Goal: Entertainment & Leisure: Consume media (video, audio)

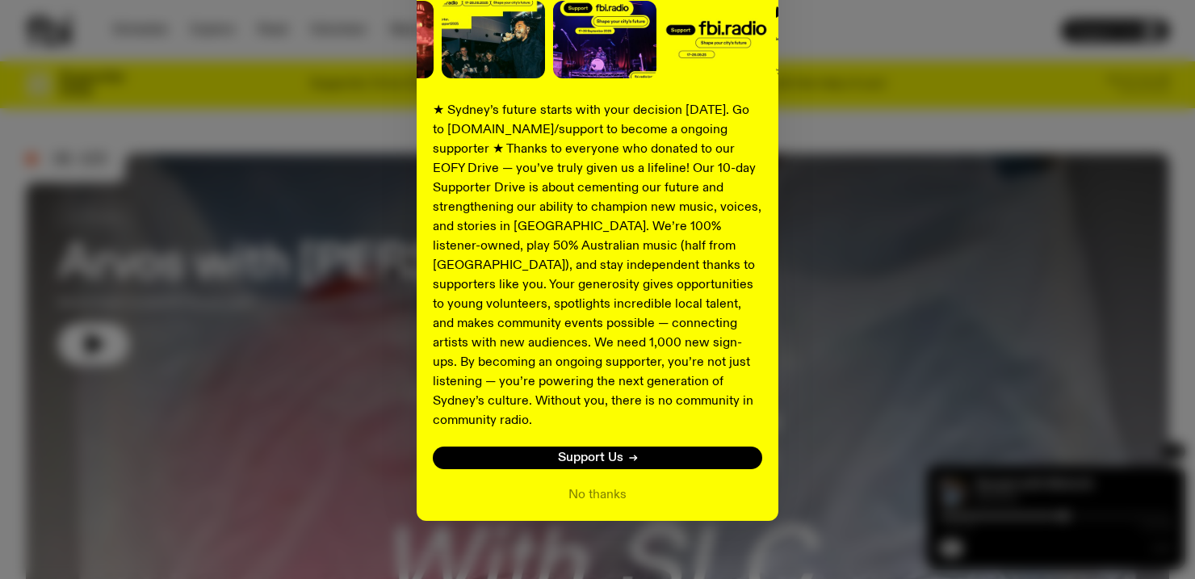
scroll to position [220, 0]
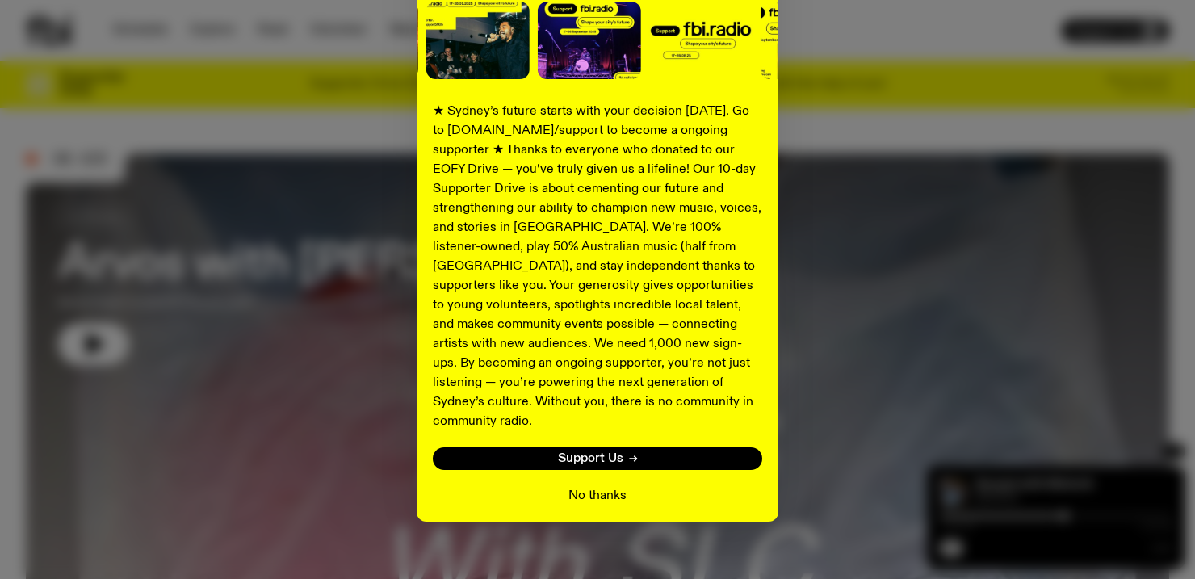
click at [606, 486] on button "No thanks" at bounding box center [598, 495] width 58 height 19
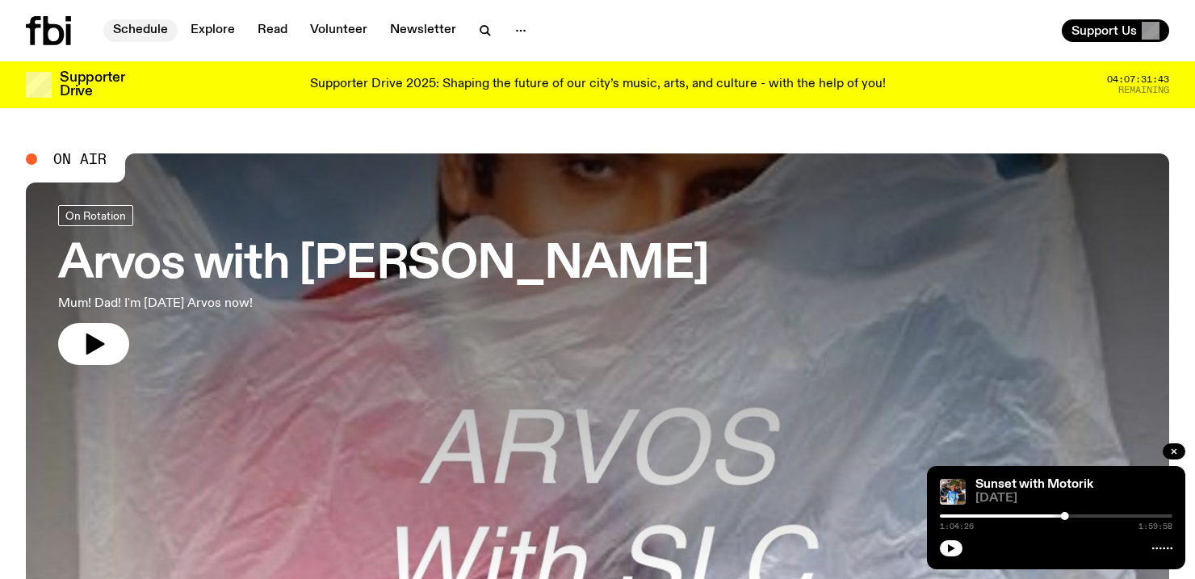
click at [149, 28] on link "Schedule" at bounding box center [140, 30] width 74 height 23
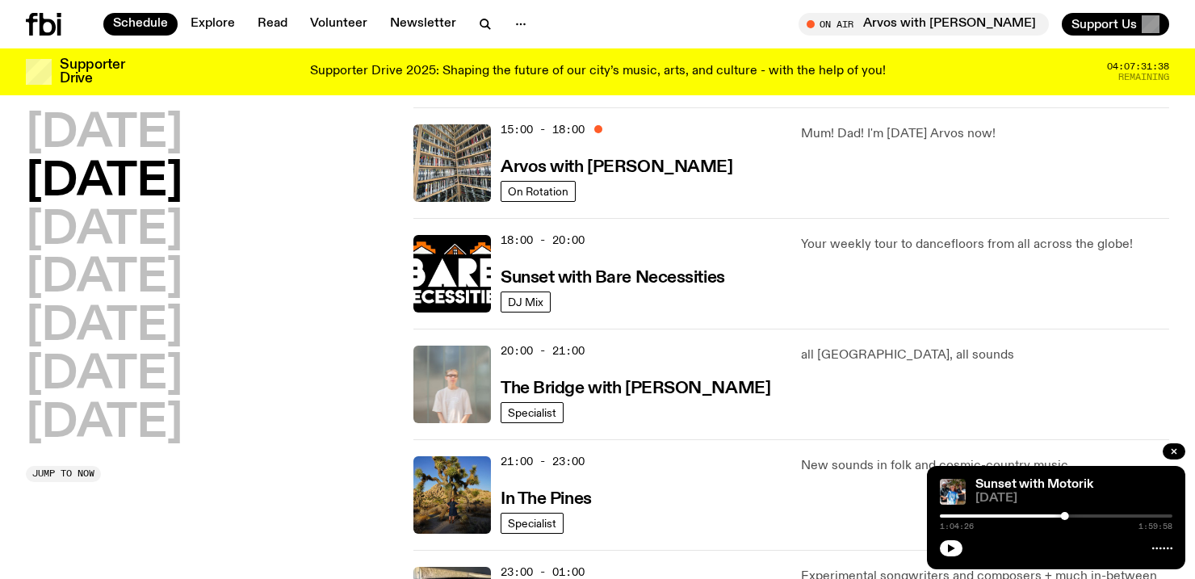
scroll to position [588, 0]
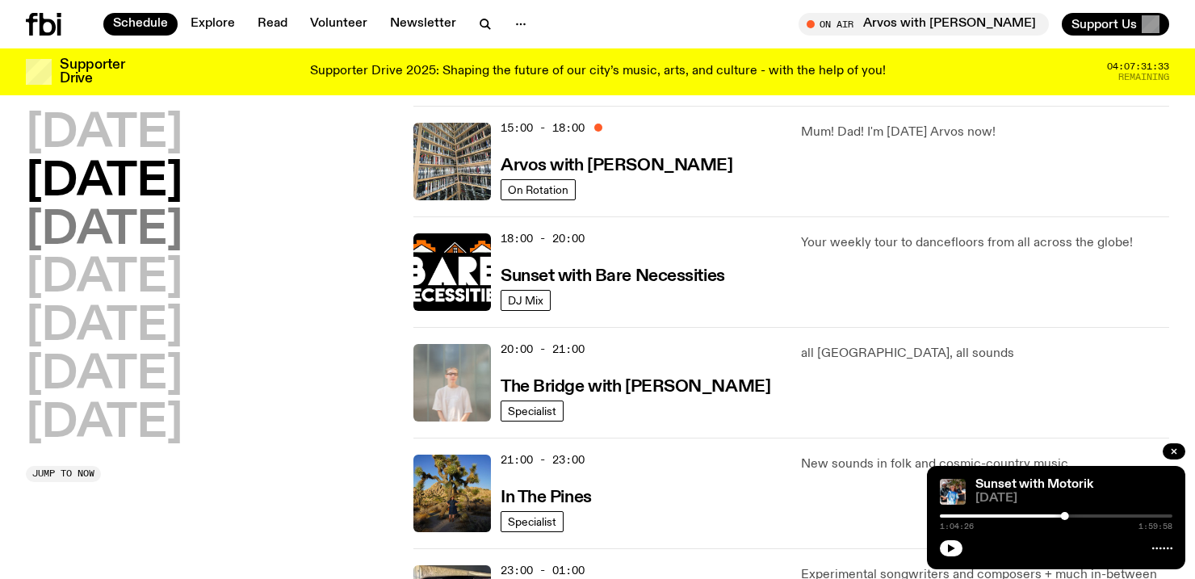
click at [157, 231] on h2 "[DATE]" at bounding box center [104, 230] width 157 height 45
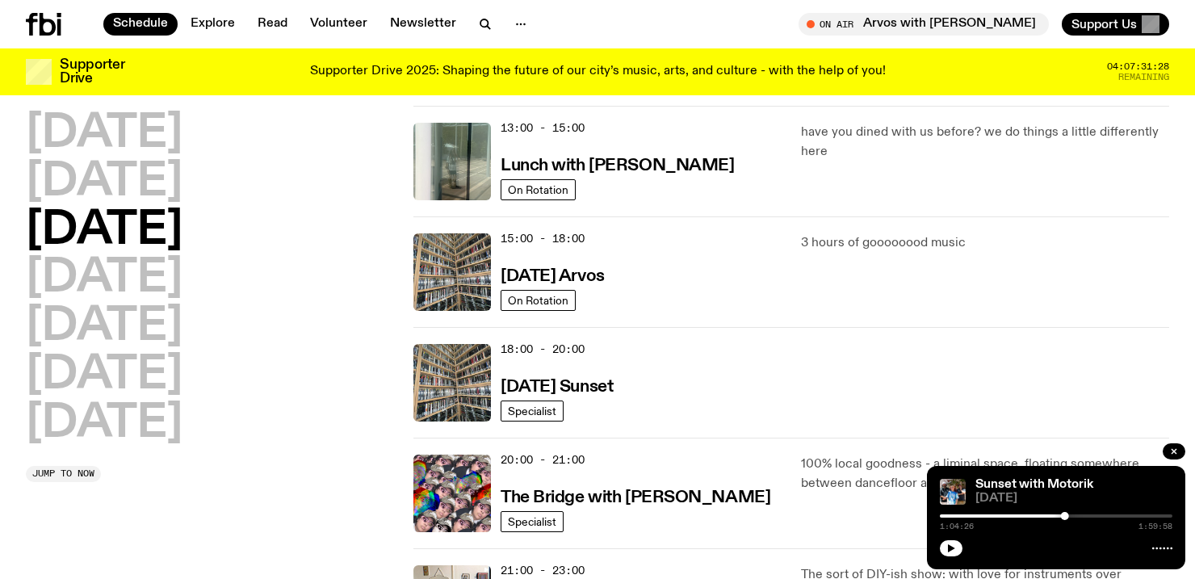
scroll to position [479, 0]
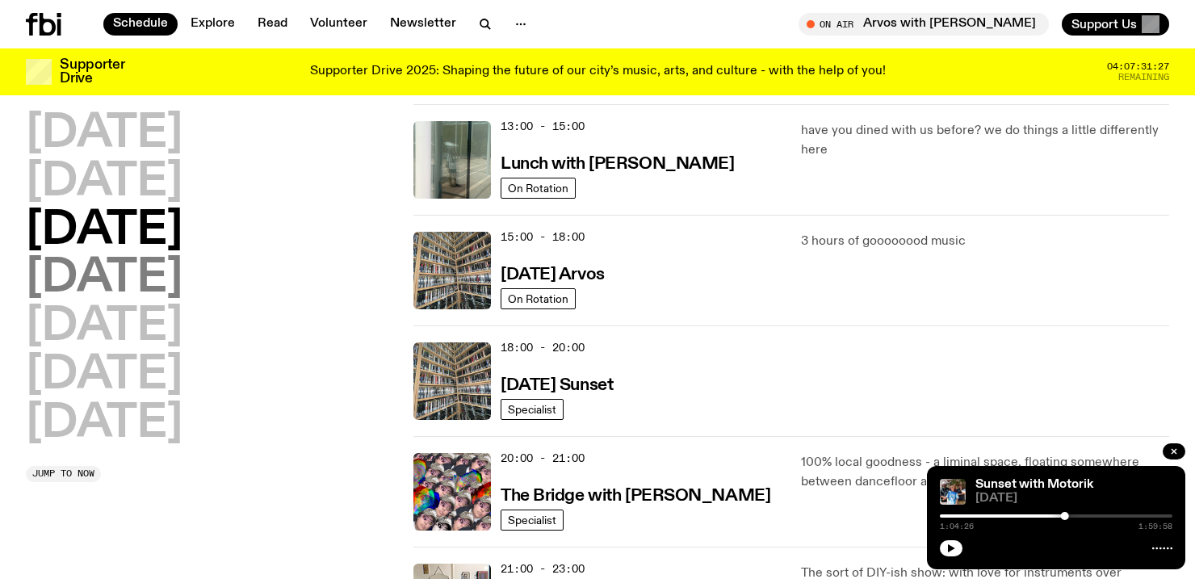
click at [143, 279] on h2 "[DATE]" at bounding box center [104, 278] width 157 height 45
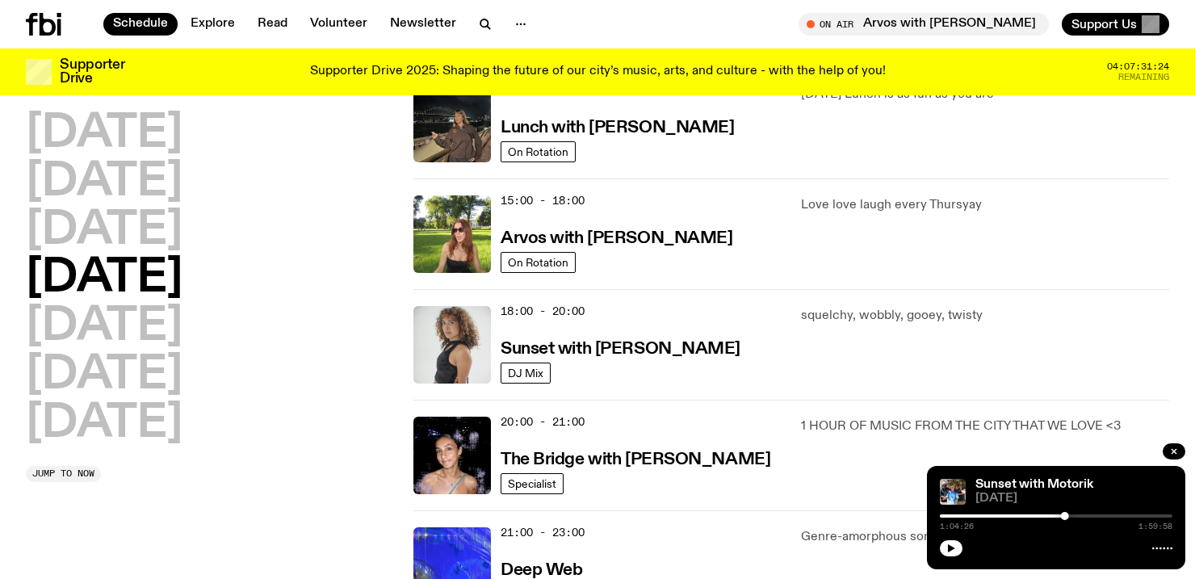
scroll to position [517, 0]
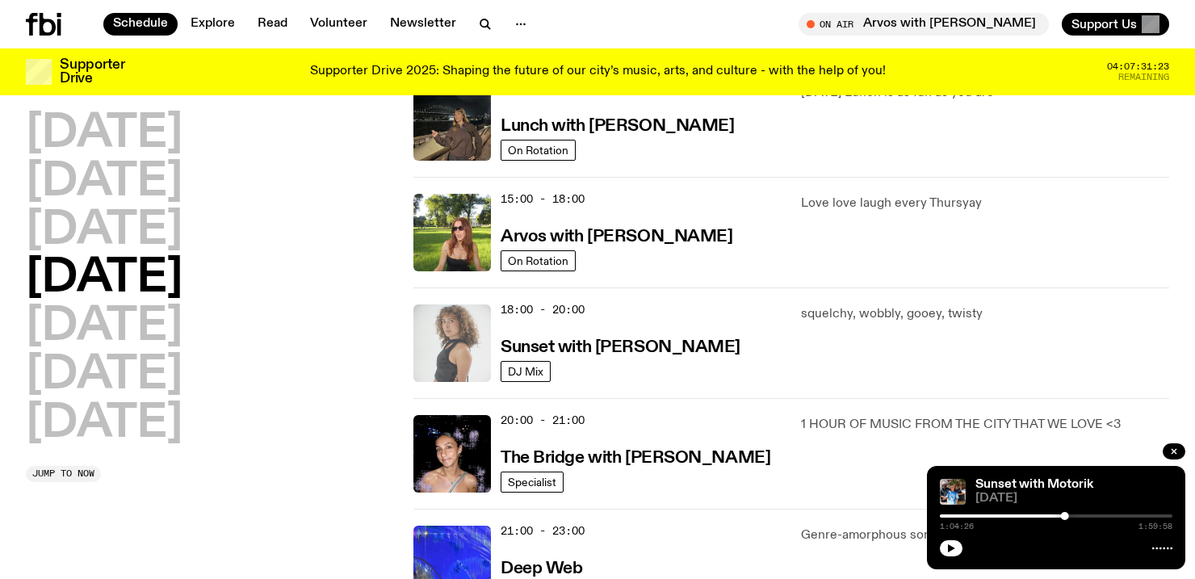
click at [451, 333] on img at bounding box center [453, 343] width 78 height 78
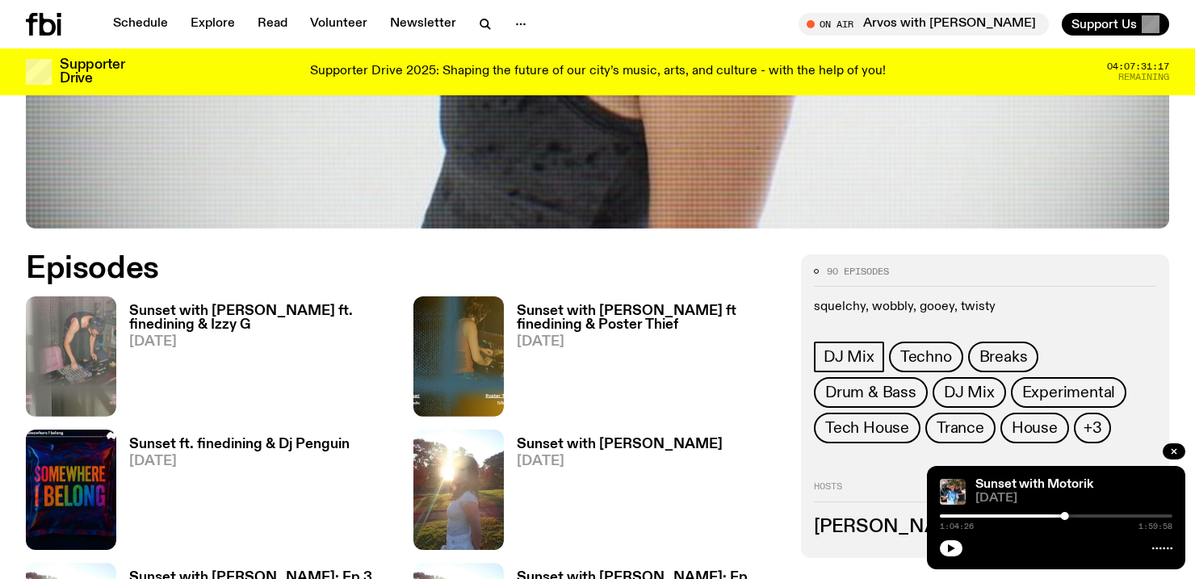
scroll to position [632, 0]
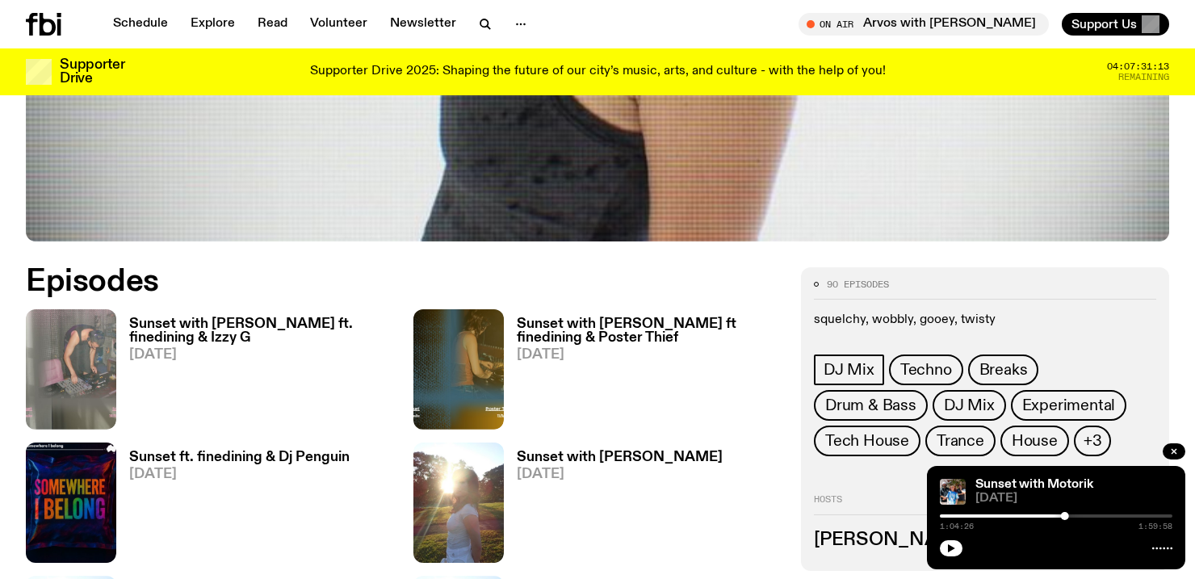
click at [184, 326] on h3 "Sunset with [PERSON_NAME] ft. finedining & Izzy G" at bounding box center [261, 330] width 265 height 27
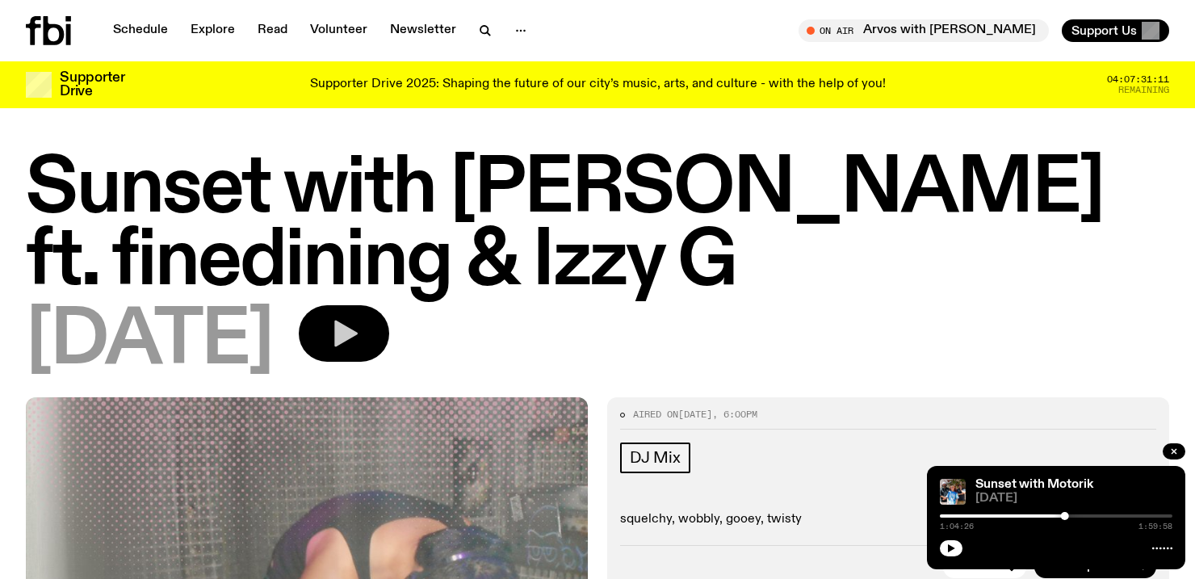
click at [360, 349] on icon "button" at bounding box center [344, 333] width 32 height 32
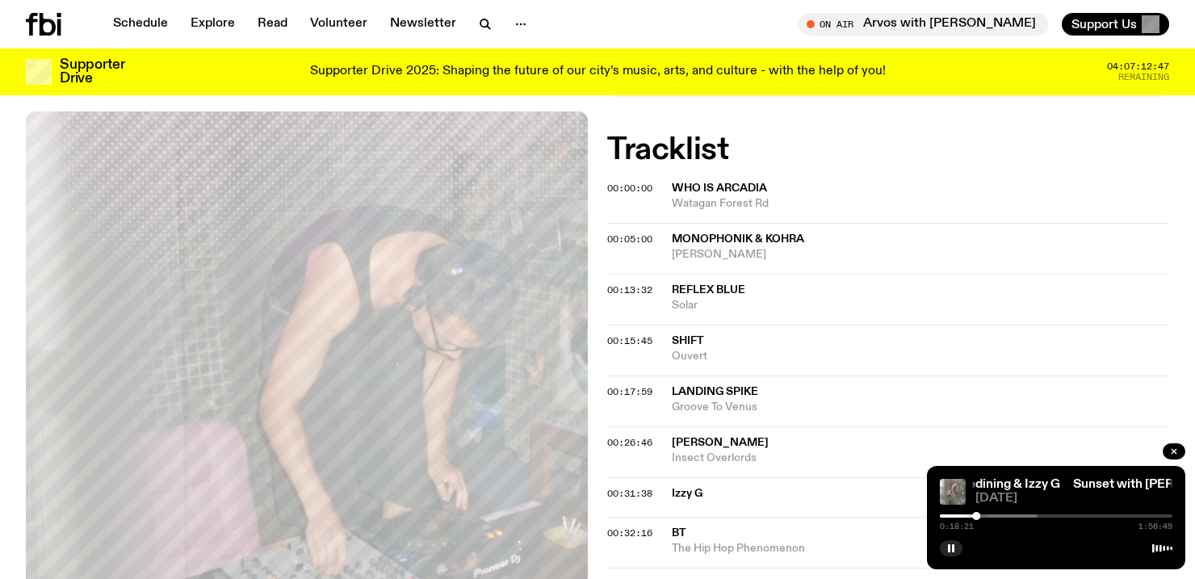
scroll to position [486, 0]
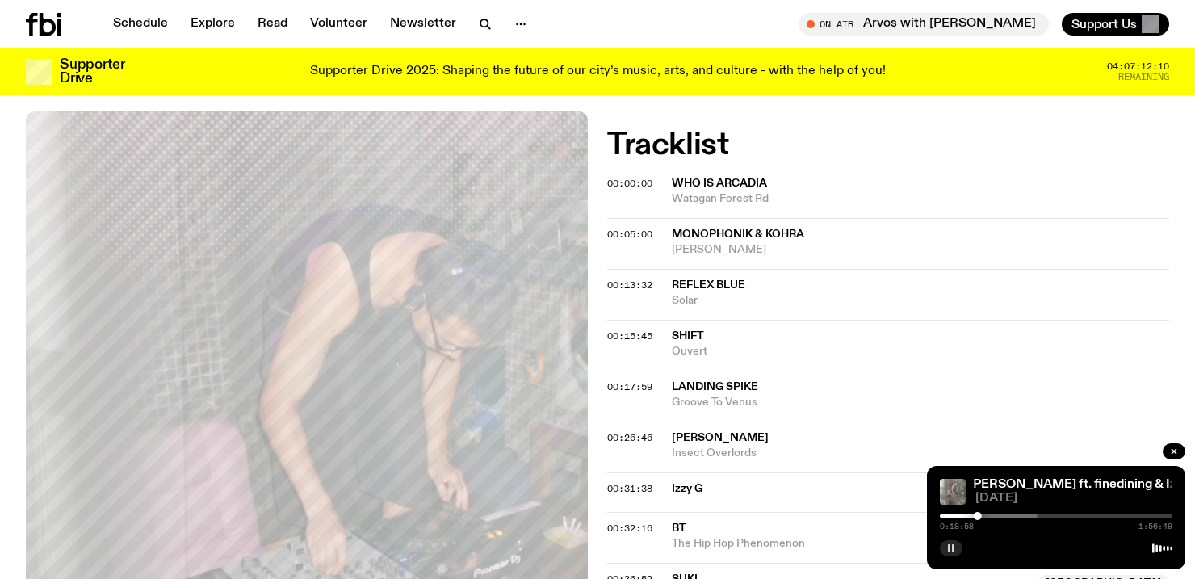
click at [945, 550] on button "button" at bounding box center [951, 548] width 23 height 16
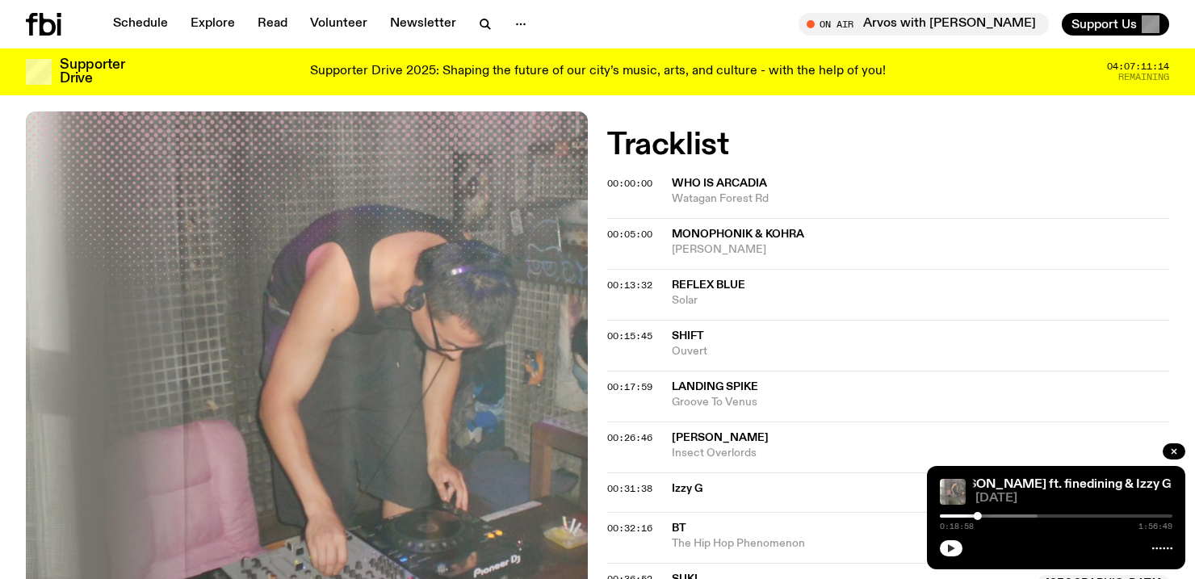
click at [951, 548] on icon "button" at bounding box center [951, 548] width 7 height 8
